Goal: Check status: Check status

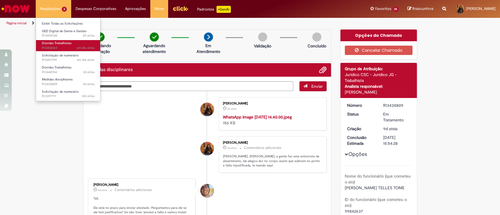
click at [73, 41] on link "Dúvidas Trabalhistas um dia atrás um dia atrás R13452263" at bounding box center [68, 45] width 64 height 11
click at [76, 44] on link "Dúvidas Trabalhistas um dia atrás um dia atrás R13452263" at bounding box center [68, 45] width 64 height 11
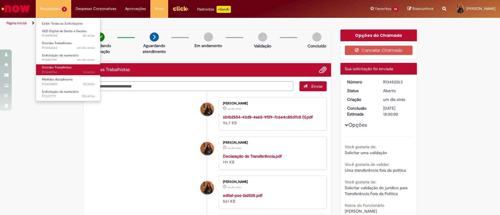
click at [91, 67] on link "Dúvidas Trabalhistas 3d atrás 3 dias atrás R13448766" at bounding box center [68, 69] width 64 height 11
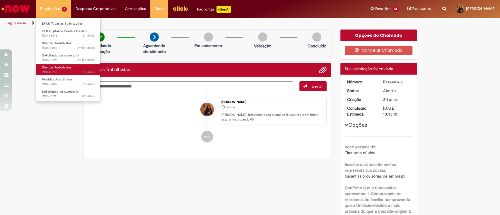
click at [77, 69] on link "Dúvidas Trabalhistas 3d atrás 3 dias atrás R13448766" at bounding box center [68, 69] width 64 height 11
click at [80, 68] on link "Dúvidas Trabalhistas 3d atrás 3 dias atrás R13448766" at bounding box center [68, 69] width 64 height 11
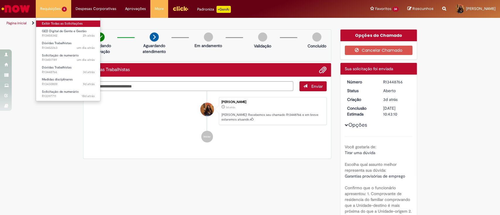
click at [59, 22] on link "Exibir Todas as Solicitações" at bounding box center [68, 23] width 64 height 6
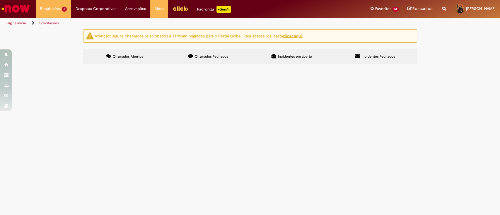
click at [58, 66] on div "Atenção: alguns chamados relacionados a T.I foram migrados para o Portal Global…" at bounding box center [250, 47] width 500 height 37
click at [0, 0] on span "Olá bom dia! Conforme orientado, abrindo chamado para análise jurídica do colab…" at bounding box center [0, 0] width 0 height 0
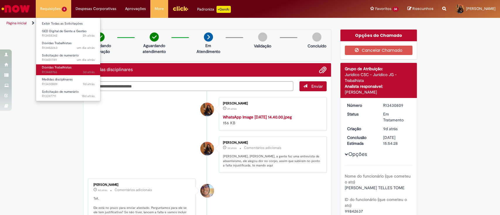
click at [61, 71] on span "3d atrás 3 dias atrás R13448766" at bounding box center [68, 72] width 53 height 5
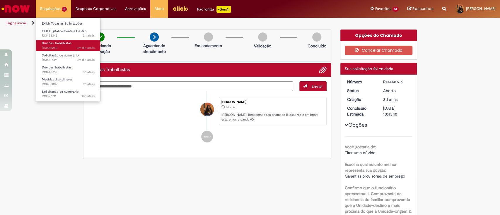
click at [70, 46] on span "um dia atrás um dia atrás R13452263" at bounding box center [68, 48] width 53 height 5
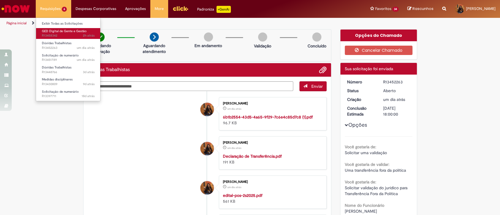
click at [82, 32] on span "GED Digital de Gente e Gestão" at bounding box center [64, 31] width 45 height 4
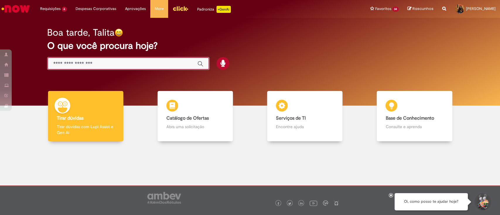
click at [79, 64] on input "Basta digitar aqui" at bounding box center [122, 64] width 138 height 7
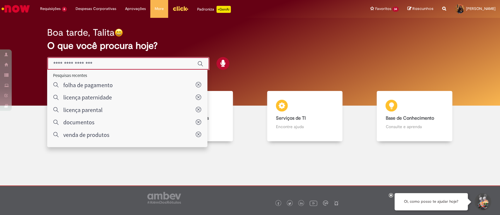
click at [119, 69] on div "Global" at bounding box center [128, 63] width 162 height 13
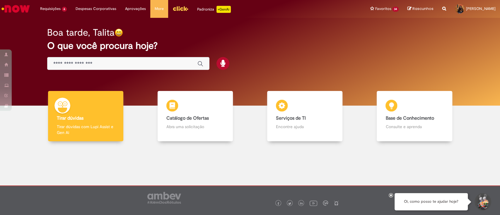
click at [108, 62] on input "Basta digitar aqui" at bounding box center [122, 64] width 138 height 7
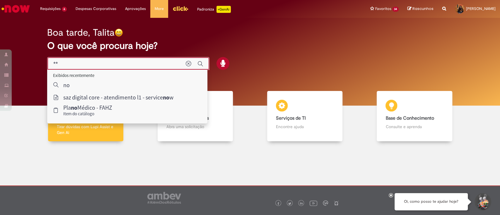
type input "*"
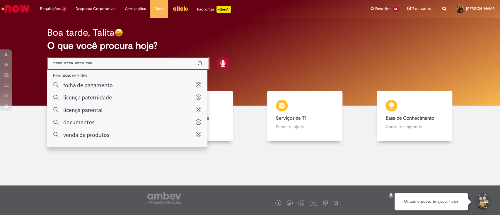
click at [96, 66] on input "Basta digitar aqui" at bounding box center [122, 64] width 138 height 7
click at [133, 62] on input "Basta digitar aqui" at bounding box center [122, 64] width 138 height 7
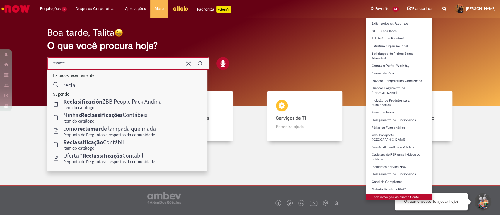
type input "*****"
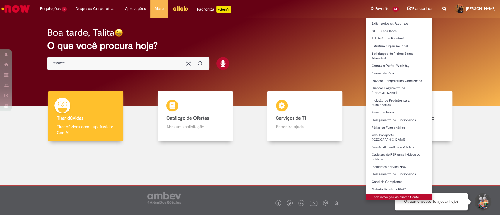
click at [398, 194] on link "Reclassificação de custos Gente" at bounding box center [399, 197] width 66 height 6
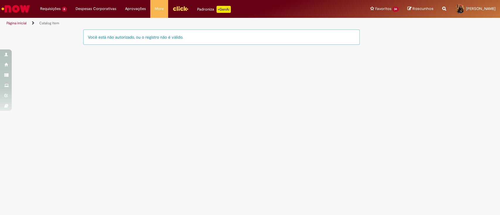
click at [11, 23] on link "Página inicial" at bounding box center [16, 23] width 20 height 5
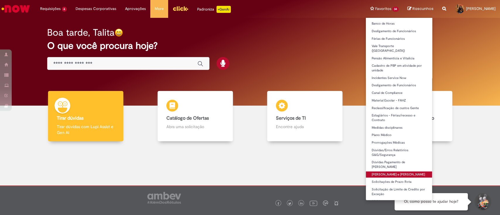
scroll to position [89, 0]
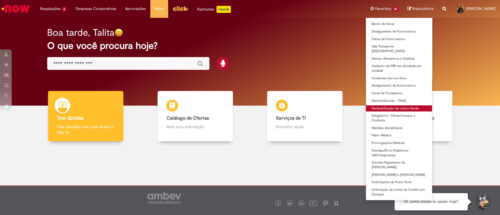
click at [384, 105] on link "Reclassificação de custos Gente" at bounding box center [399, 108] width 66 height 6
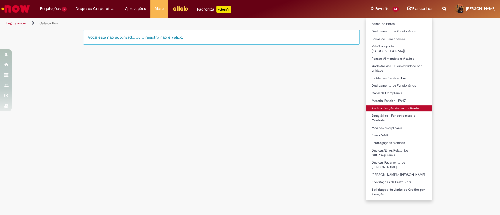
click at [384, 105] on link "Reclassificação de custos Gente" at bounding box center [399, 108] width 66 height 6
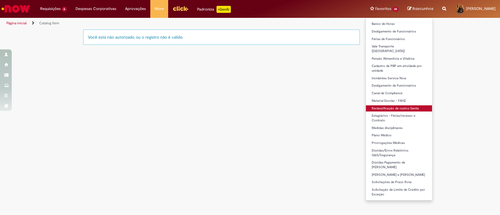
click at [384, 105] on link "Reclassificação de custos Gente" at bounding box center [399, 108] width 66 height 6
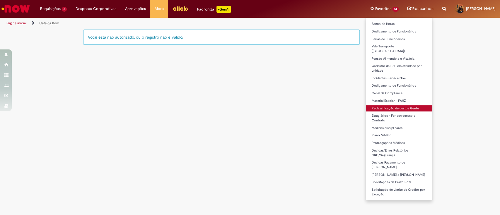
click at [384, 105] on link "Reclassificação de custos Gente" at bounding box center [399, 108] width 66 height 6
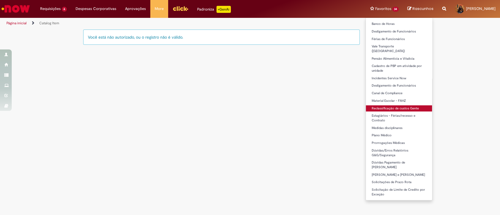
click at [384, 105] on link "Reclassificação de custos Gente" at bounding box center [399, 108] width 66 height 6
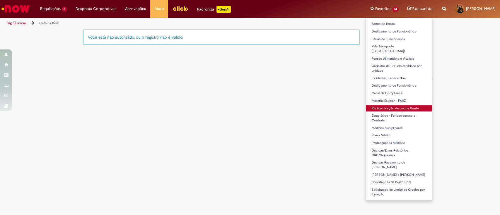
click at [384, 105] on link "Reclassificação de custos Gente" at bounding box center [399, 108] width 66 height 6
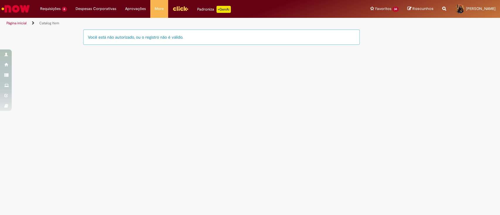
click at [190, 95] on main "Catalog Item LupiAssist +GenAI Digite a sua dúvida ou escolha uma opção a segui…" at bounding box center [250, 122] width 500 height 186
click at [13, 19] on li "Página inicial" at bounding box center [20, 23] width 32 height 11
click at [18, 24] on link "Página inicial" at bounding box center [16, 23] width 20 height 5
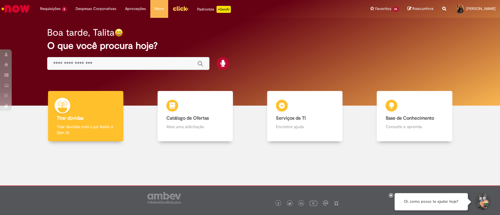
click at [92, 65] on input "Basta digitar aqui" at bounding box center [122, 64] width 138 height 7
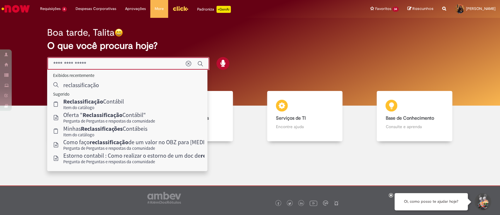
type input "**********"
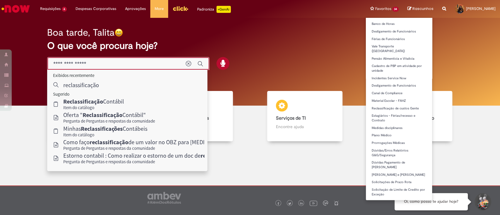
scroll to position [112, 0]
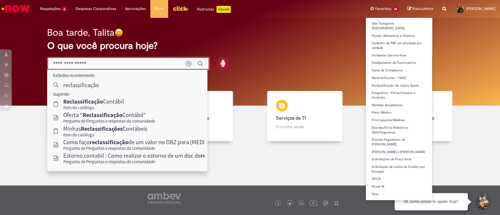
click at [398, 81] on li "Reclassificação de custos Gente" at bounding box center [399, 85] width 66 height 8
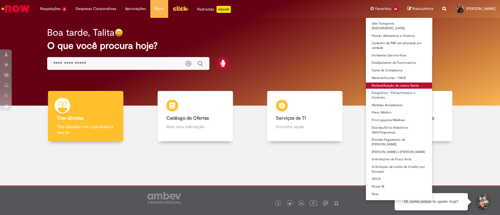
click at [400, 83] on link "Reclassificação de custos Gente" at bounding box center [399, 86] width 66 height 6
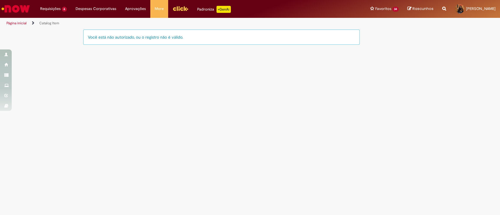
click at [204, 47] on div "Você está não autorizado, ou o registro não é válido." at bounding box center [221, 40] width 277 height 21
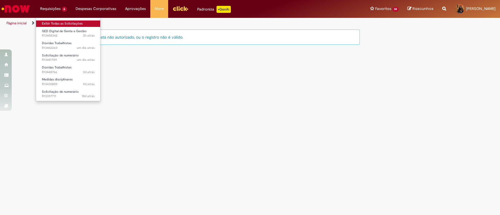
click at [59, 25] on link "Exibir Todas as Solicitações" at bounding box center [68, 23] width 64 height 6
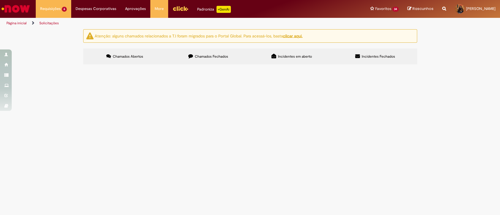
click at [0, 0] on span "olá pessoal, tudo bem? Precisamos pagar reembolsos pendentes funcionária deslig…" at bounding box center [0, 0] width 0 height 0
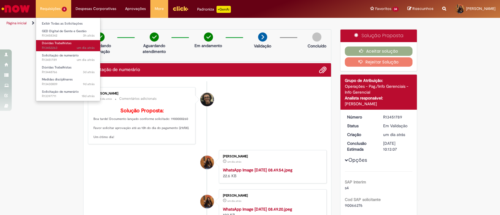
click at [65, 42] on span "Dúvidas Trabalhistas" at bounding box center [57, 43] width 30 height 4
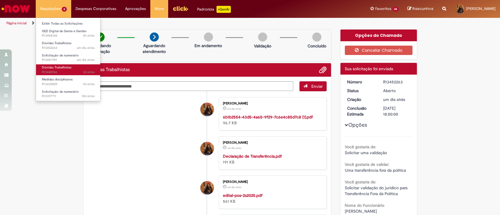
click at [64, 70] on span "3d atrás 3 dias atrás R13448766" at bounding box center [68, 72] width 53 height 5
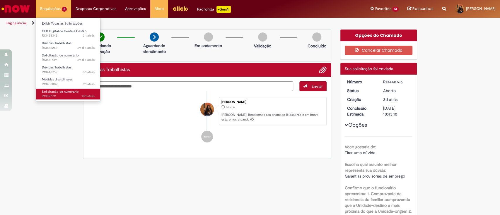
click at [57, 94] on span "18d atrás 18 dias atrás R13397711" at bounding box center [68, 96] width 53 height 5
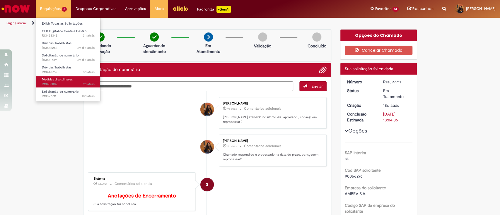
click at [73, 86] on span "9d atrás 9 dias atrás R13430809" at bounding box center [68, 84] width 53 height 5
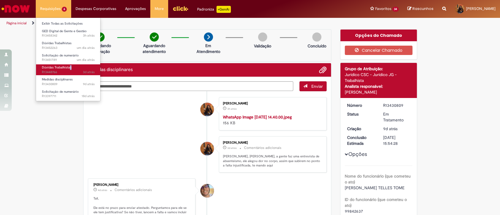
drag, startPoint x: 69, startPoint y: 64, endPoint x: 72, endPoint y: 69, distance: 6.4
click at [72, 69] on li "Dúvidas Trabalhistas 3d atrás 3 dias atrás R13448766" at bounding box center [68, 69] width 64 height 12
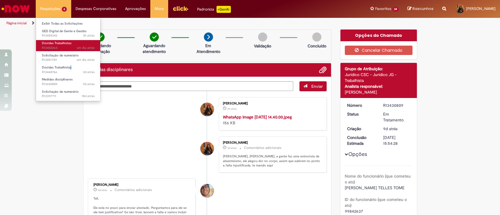
click at [71, 49] on span "um dia atrás um dia atrás R13452263" at bounding box center [68, 48] width 53 height 5
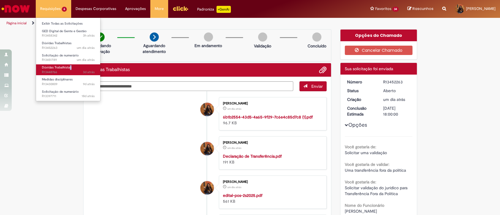
click at [72, 69] on link "Dúvidas Trabalhistas 3d atrás 3 dias atrás R13448766" at bounding box center [68, 69] width 64 height 11
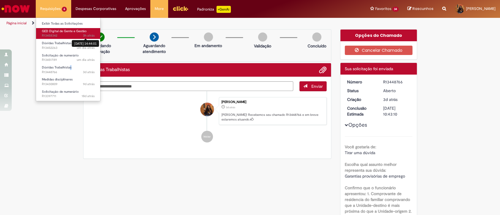
click at [84, 43] on div "[DATE] 14:44:01" at bounding box center [85, 43] width 27 height 7
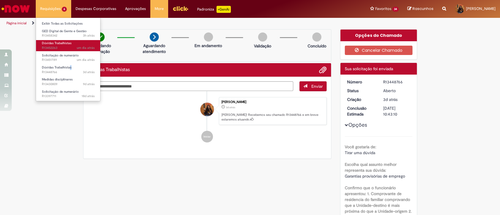
click at [58, 48] on span "um dia atrás um dia atrás R13452263" at bounding box center [68, 48] width 53 height 5
